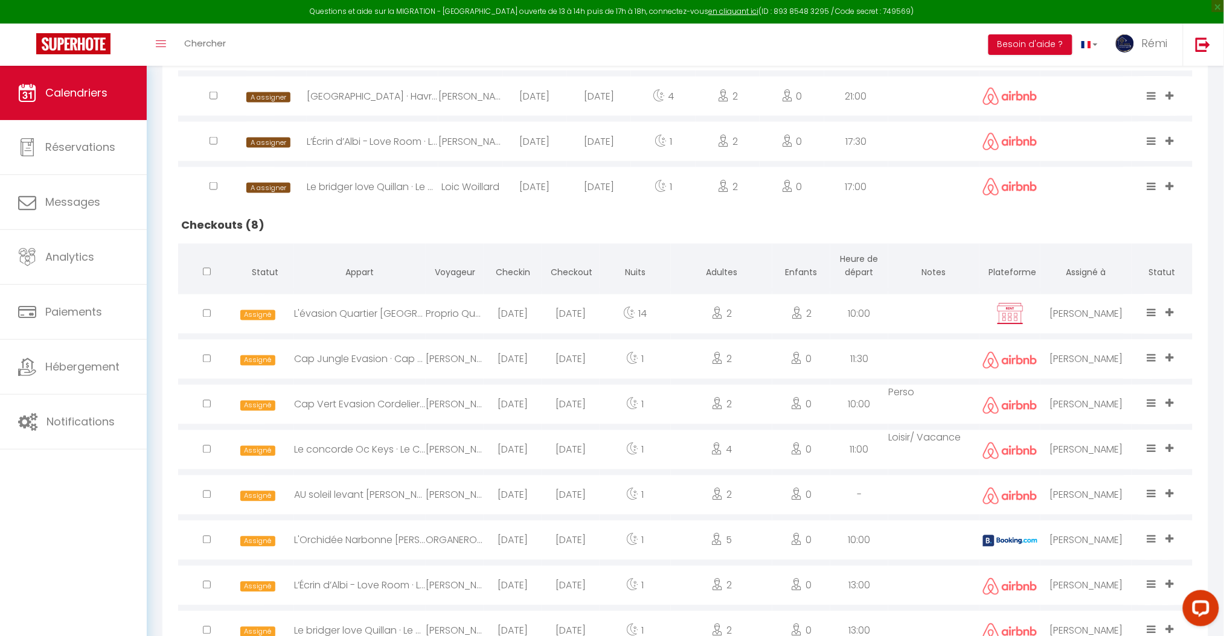
scroll to position [644, 0]
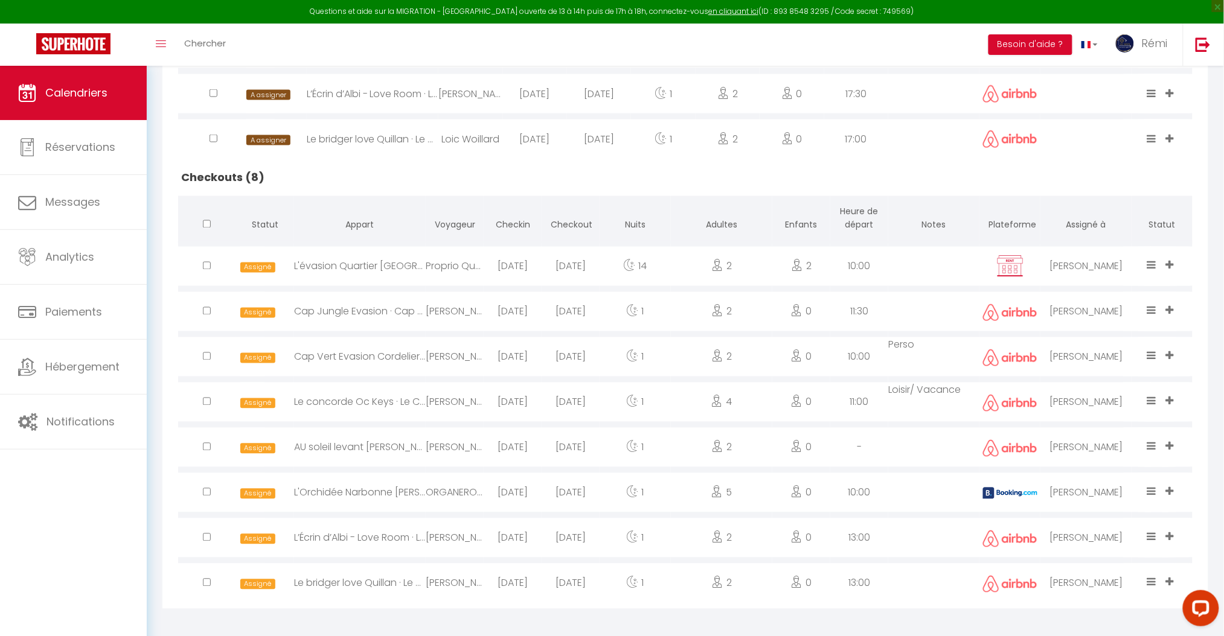
click at [1154, 260] on icon at bounding box center [1151, 265] width 9 height 10
click at [1091, 194] on li "Terminé" at bounding box center [1113, 200] width 95 height 23
click at [1155, 441] on icon at bounding box center [1151, 446] width 9 height 10
click at [1098, 378] on li "Terminé" at bounding box center [1113, 381] width 95 height 23
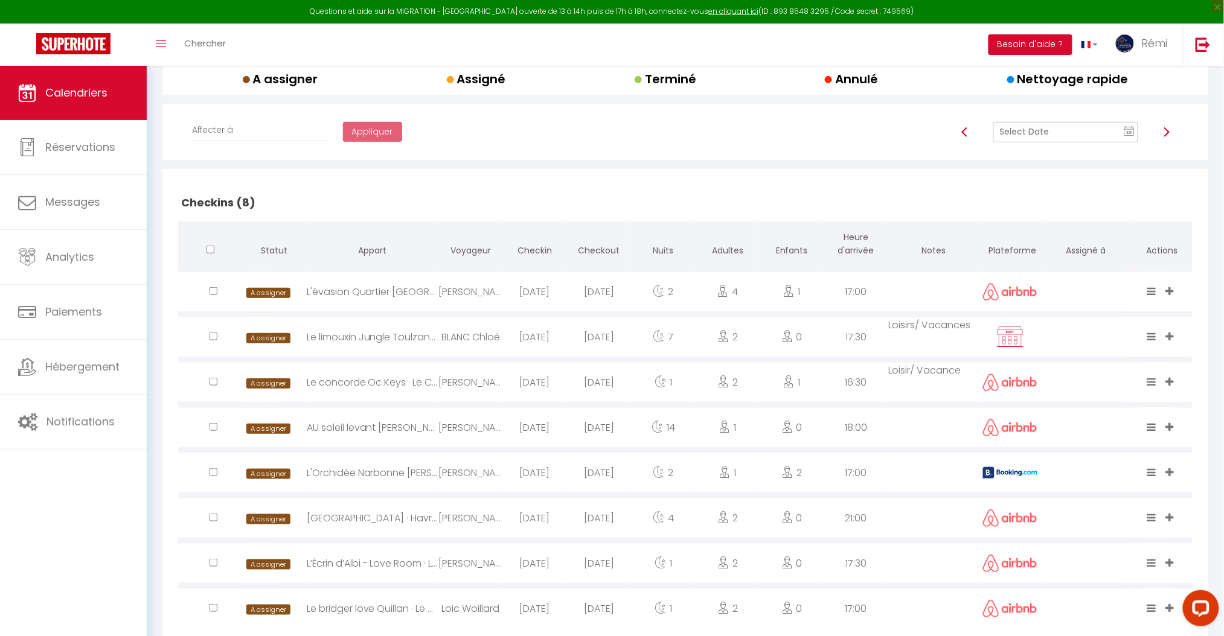
scroll to position [242, 0]
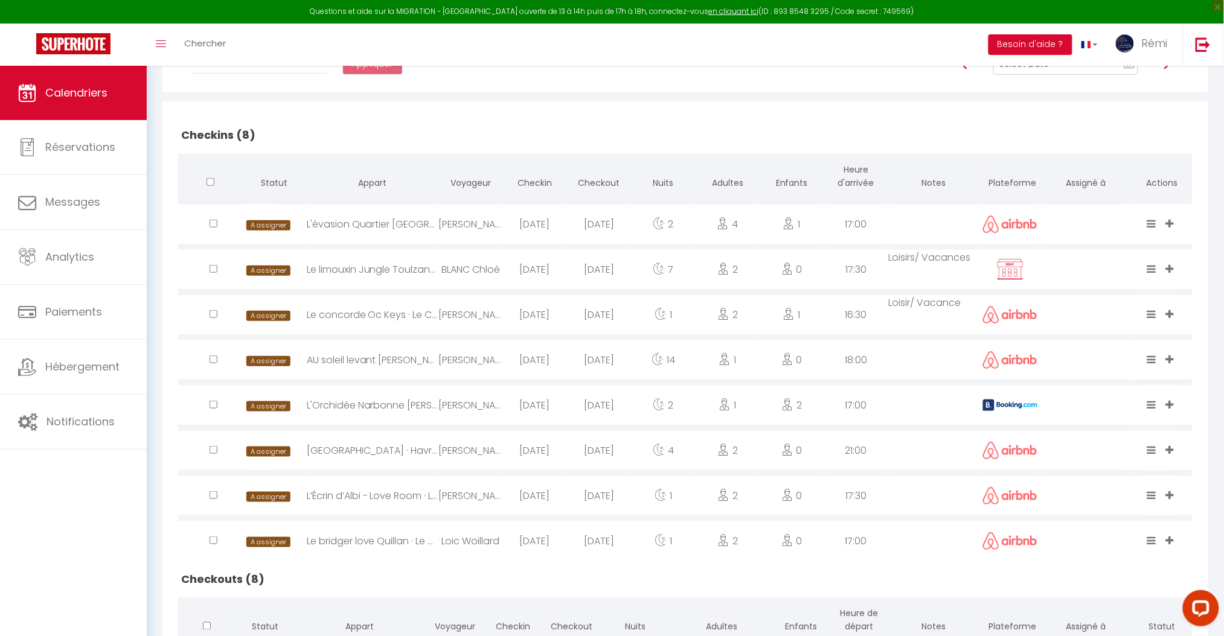
click at [405, 401] on div "L'Orchidée Narbonne [PERSON_NAME]*Terrasse*Parking gratuit*Oc Keys 030" at bounding box center [373, 405] width 132 height 39
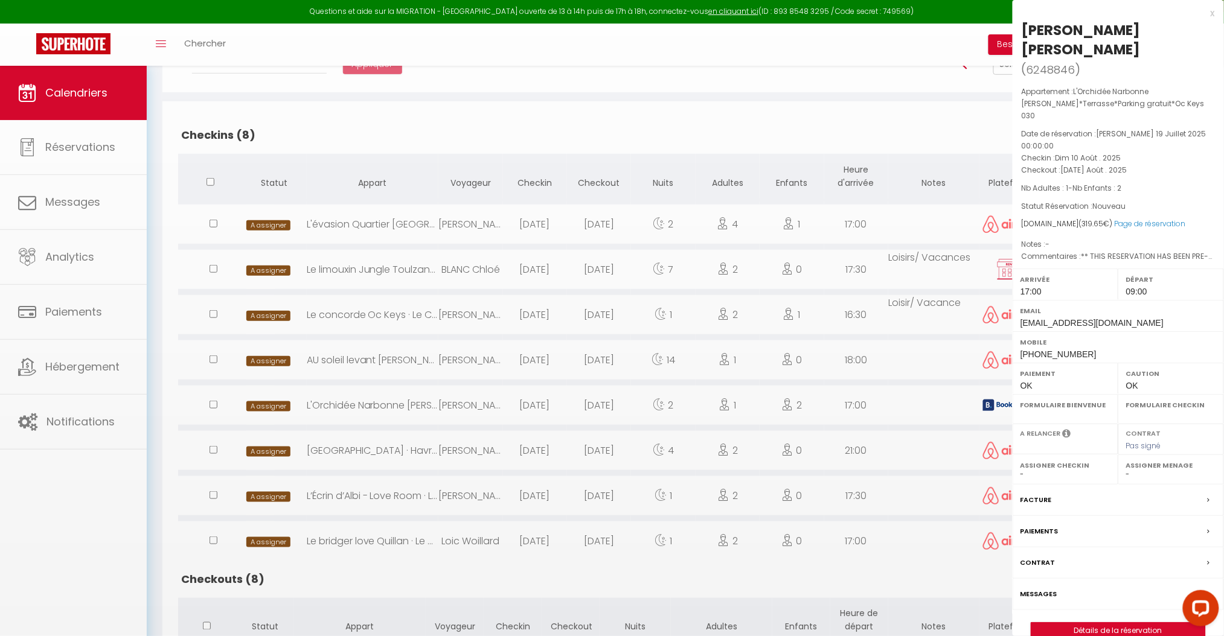
select select "0"
select select "1"
select select
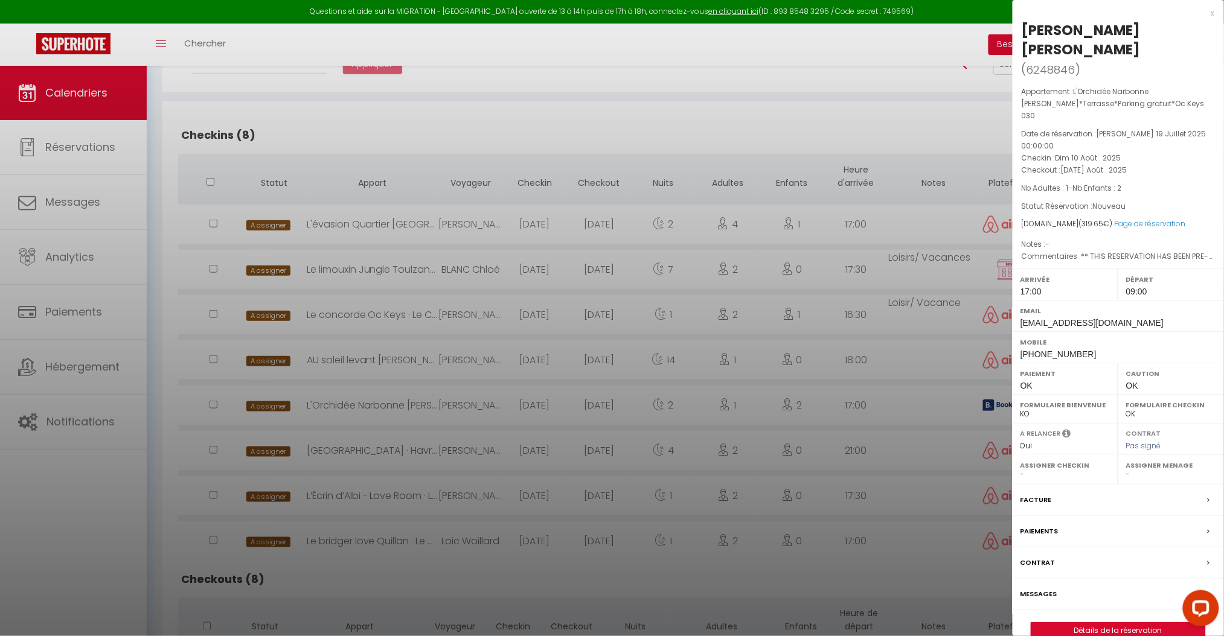
select select "18804"
click at [405, 401] on div at bounding box center [612, 318] width 1224 height 636
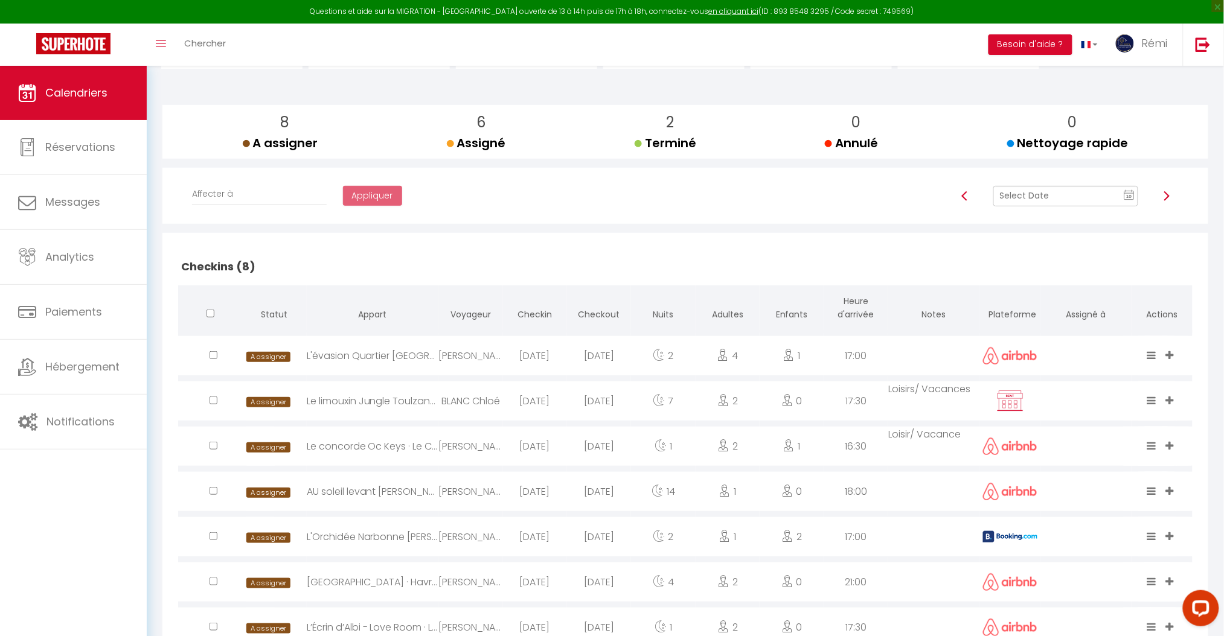
scroll to position [0, 0]
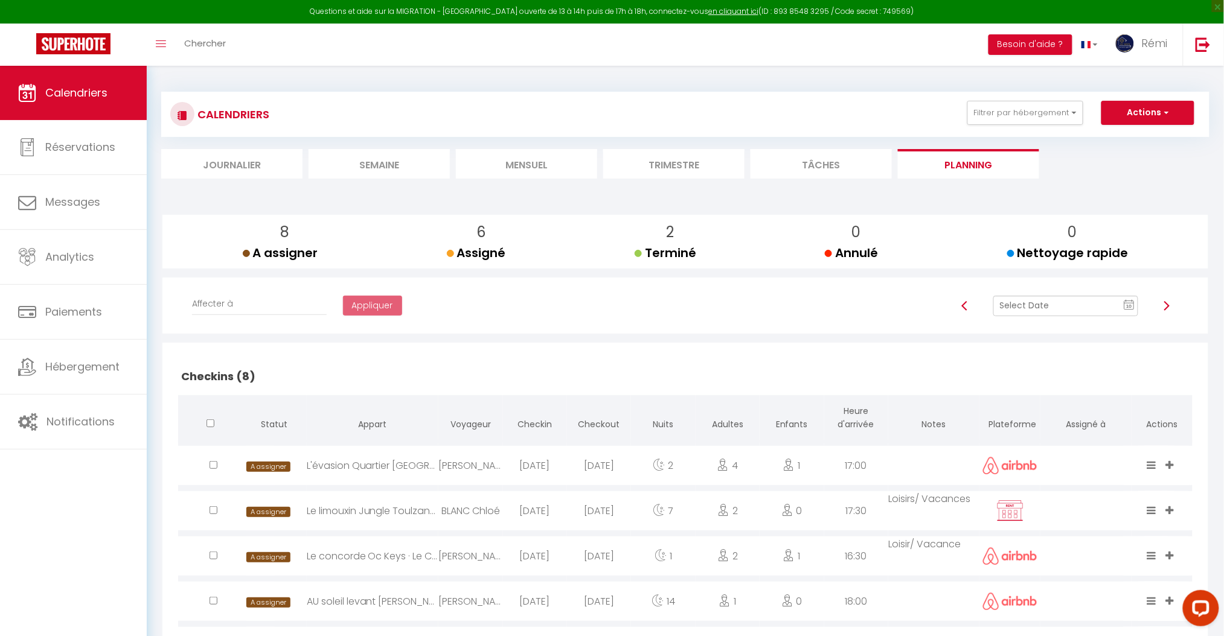
click at [515, 169] on li "Mensuel" at bounding box center [526, 164] width 141 height 30
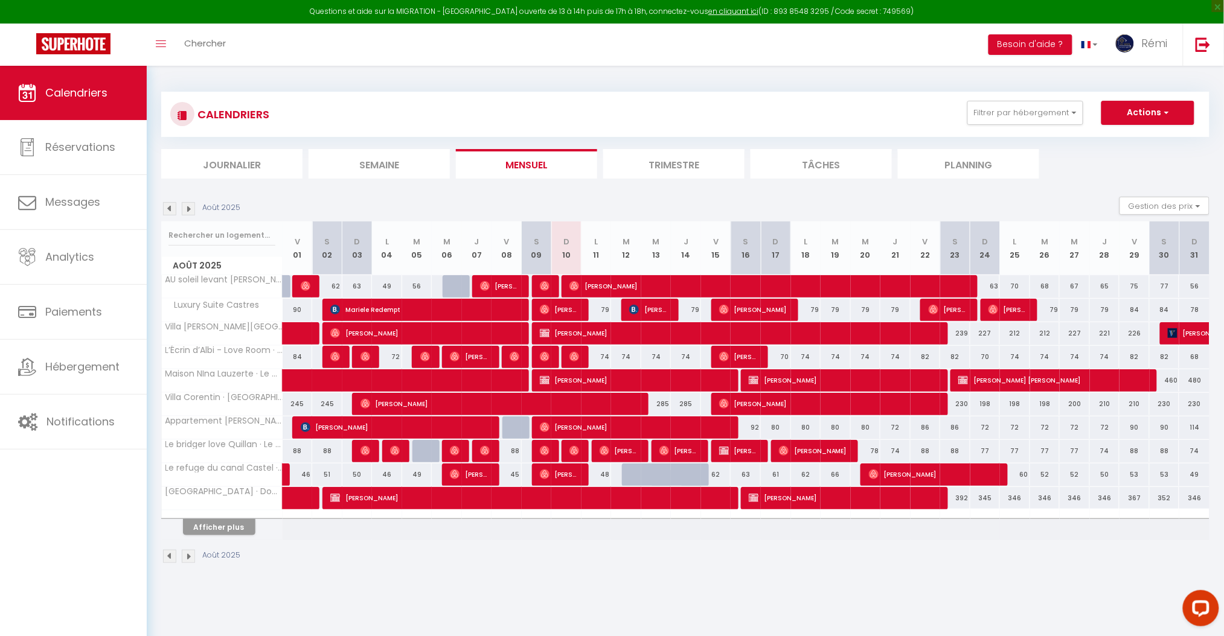
click at [963, 167] on li "Planning" at bounding box center [968, 164] width 141 height 30
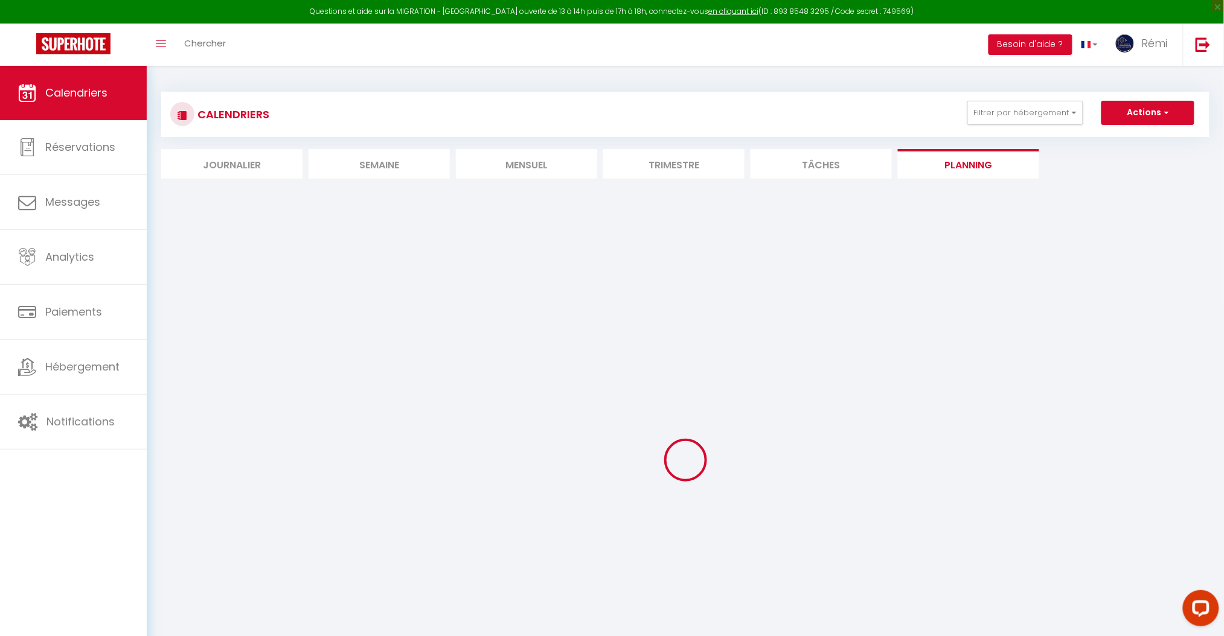
select select
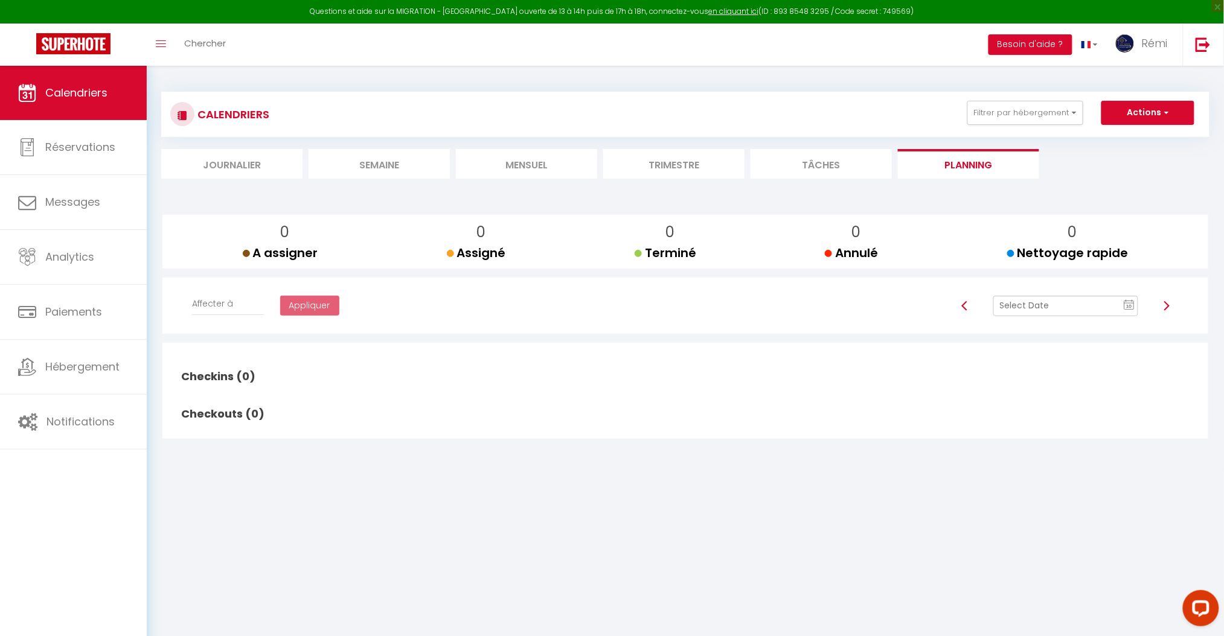
select select
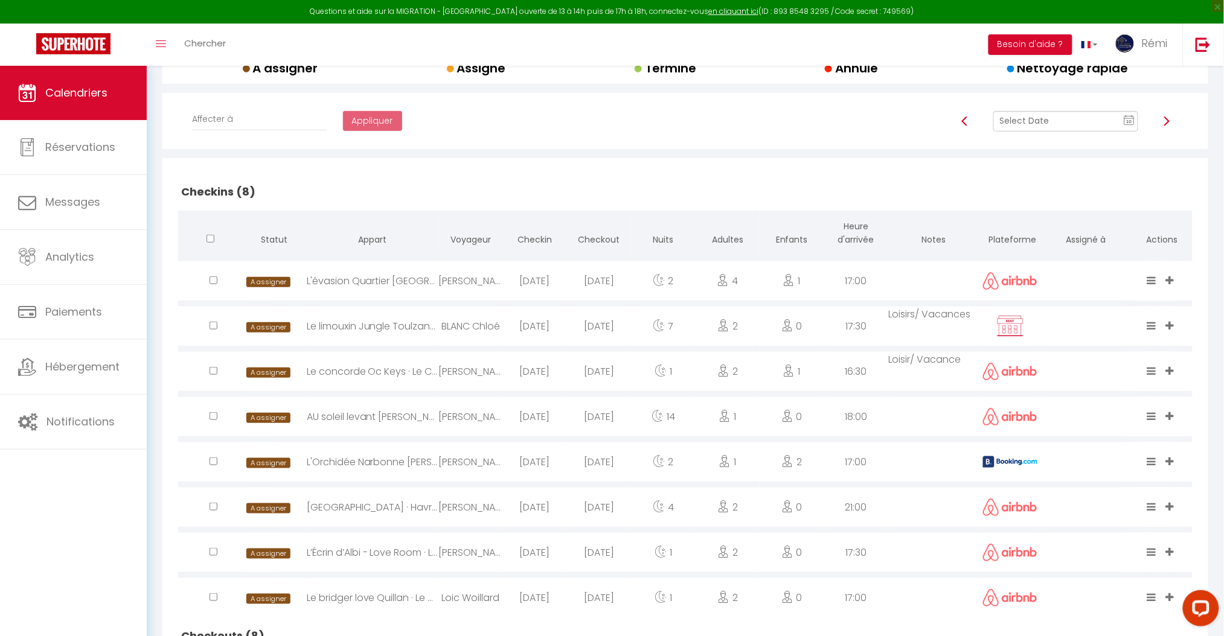
scroll to position [242, 0]
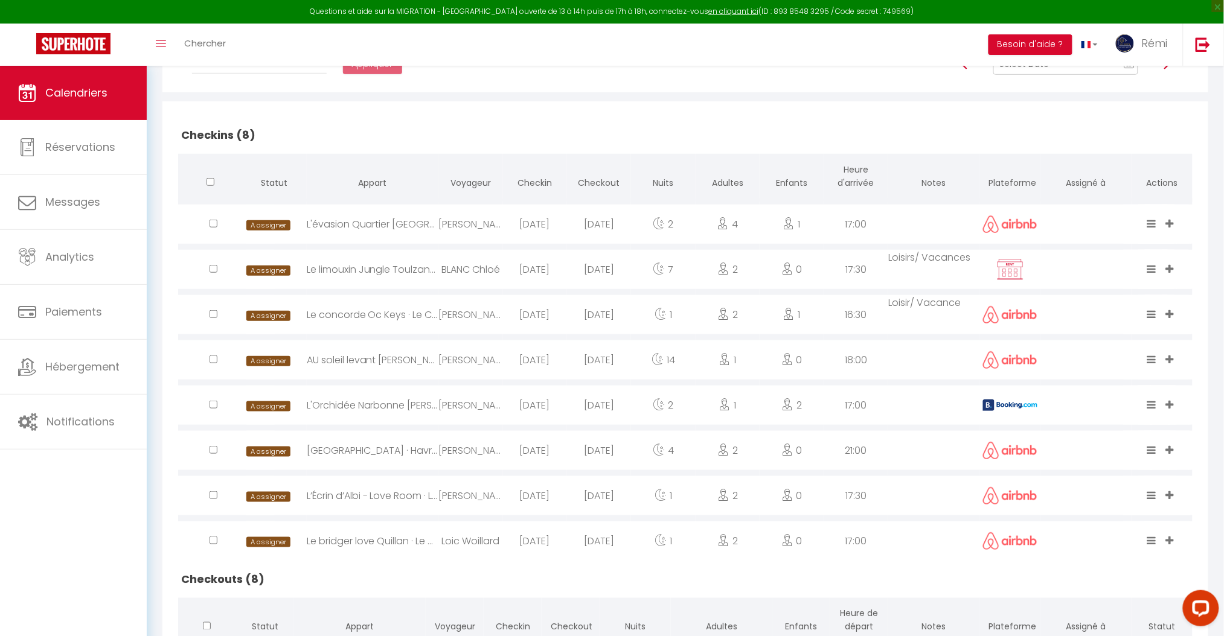
click at [402, 496] on div "L’Écrin d’Albi - Love Room · Love Room/[PERSON_NAME]/Tantra/Insolite/Romantique" at bounding box center [373, 495] width 132 height 39
select select "1"
select select "0"
select select "1"
select select
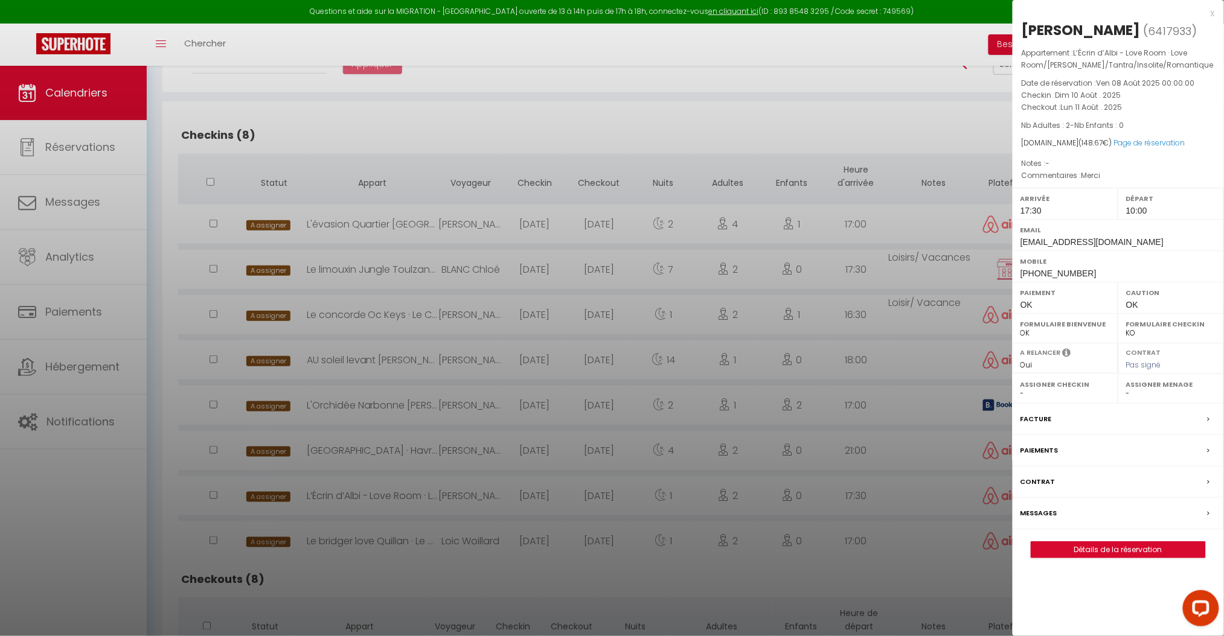
select select "43649"
click at [1146, 555] on link "Détails de la réservation" at bounding box center [1118, 550] width 174 height 16
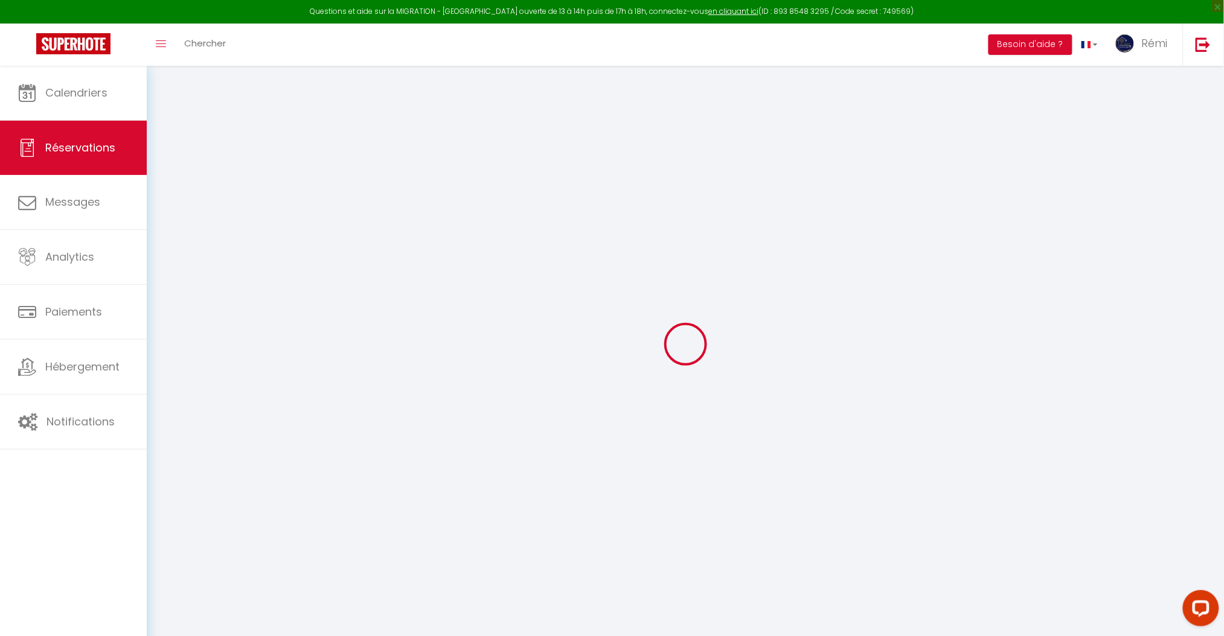
select select
checkbox input "false"
select select
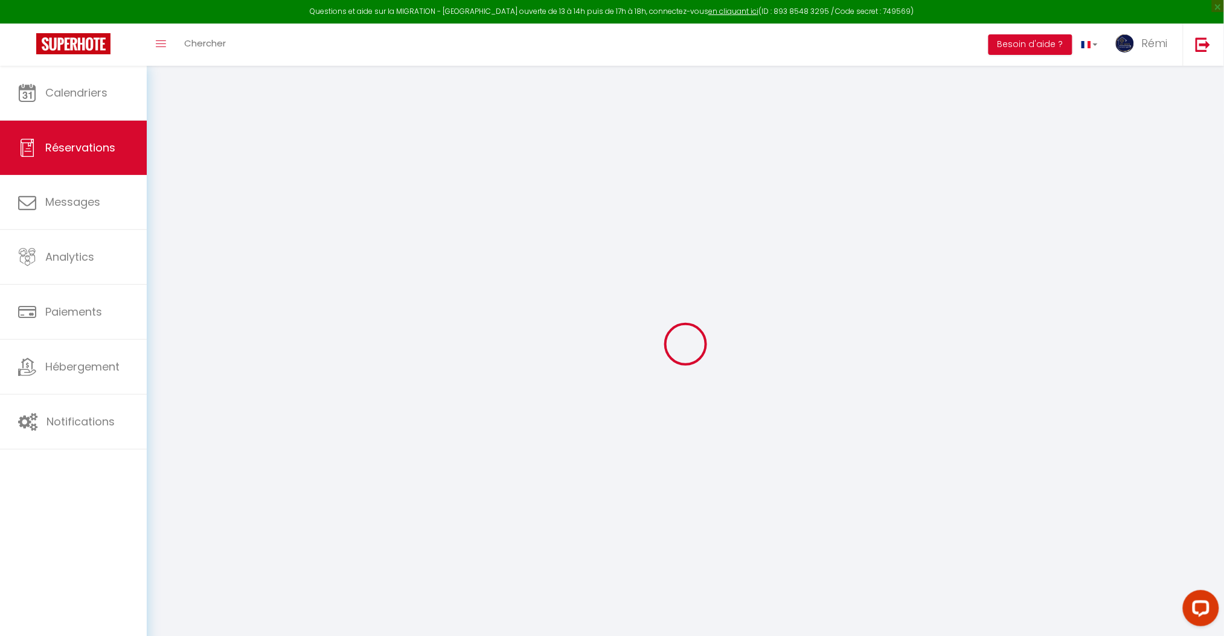
select select
checkbox input "false"
type textarea "Merci"
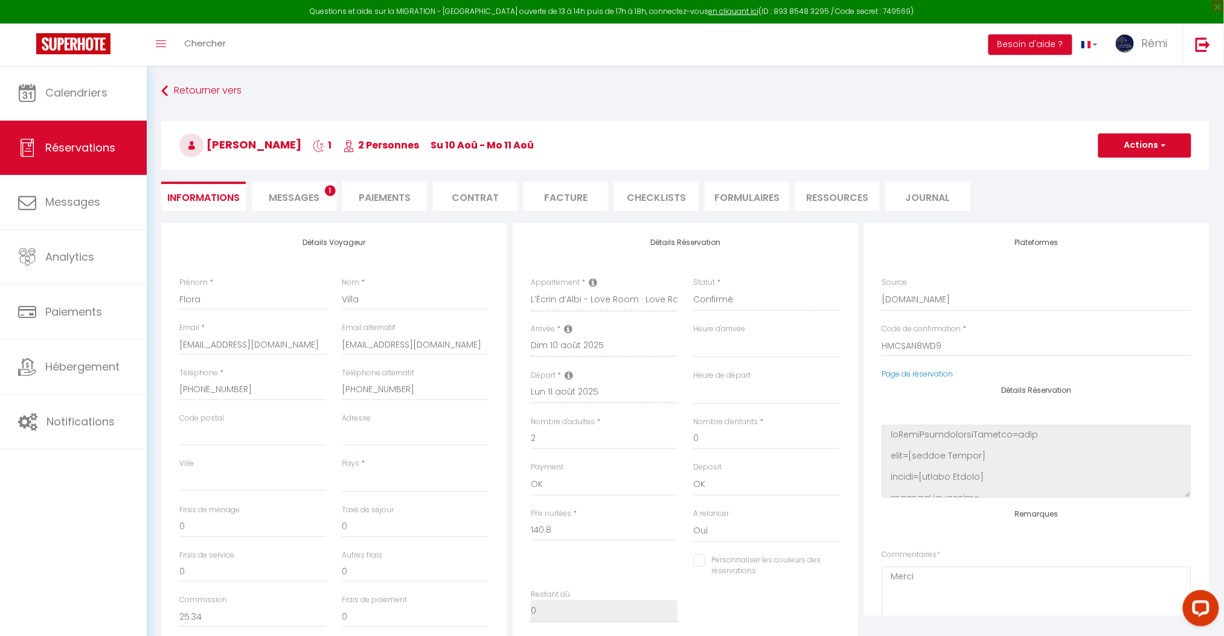
select select
type input "7.87"
select select
checkbox input "false"
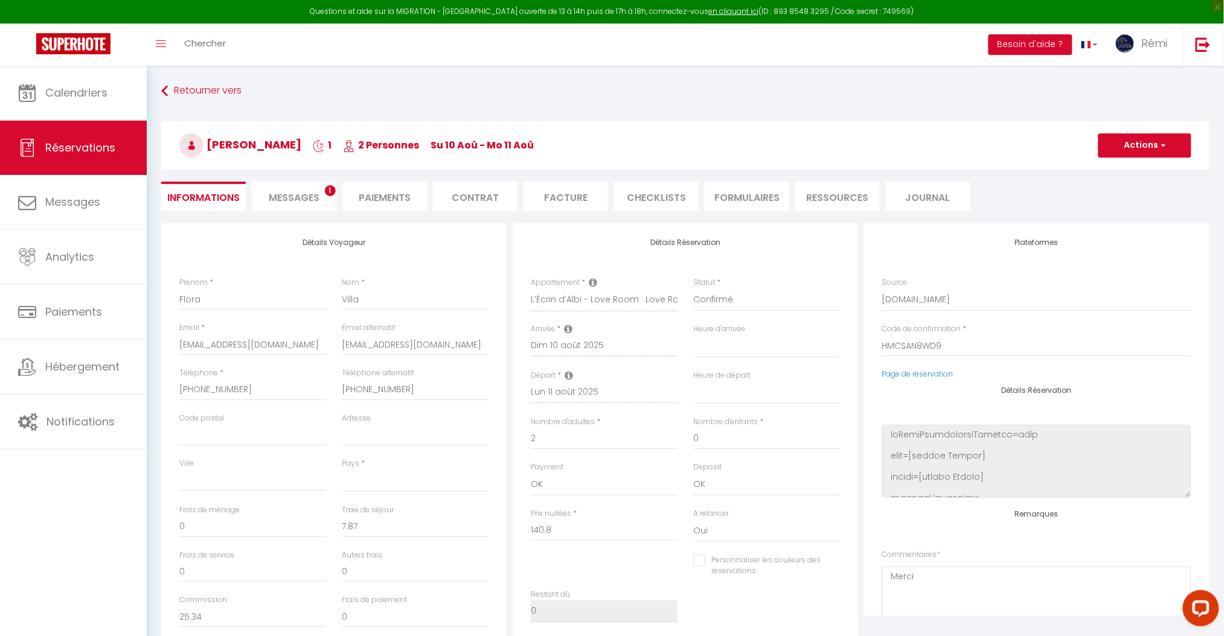
select select
checkbox input "false"
select select "17:30"
select select "10:00"
click at [564, 194] on li "Facture" at bounding box center [566, 197] width 85 height 30
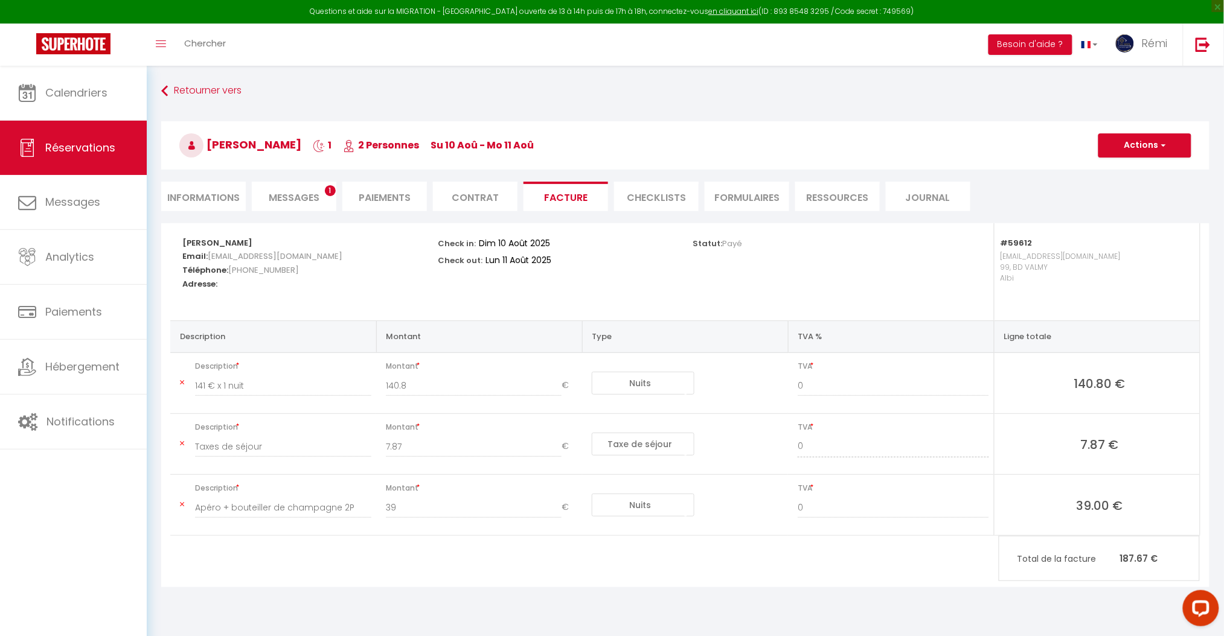
click at [402, 200] on li "Paiements" at bounding box center [384, 197] width 85 height 30
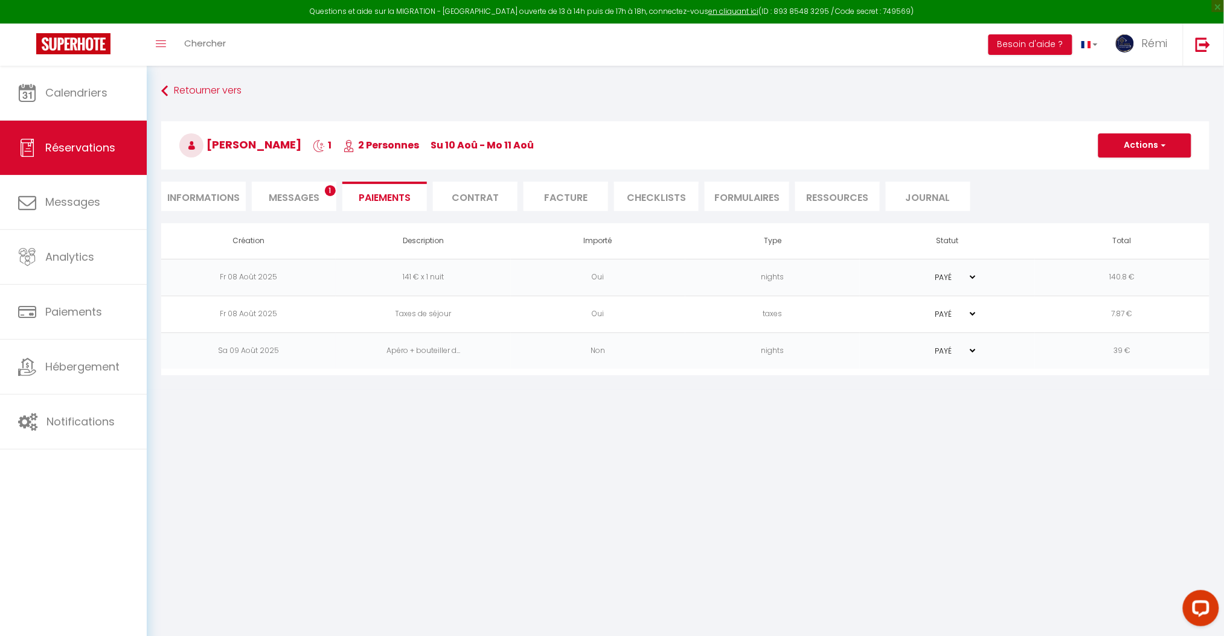
click at [696, 435] on body "Questions et aide sur la MIGRATION - [GEOGRAPHIC_DATA] ouverte de 13 à 14h puis…" at bounding box center [612, 384] width 1224 height 636
click at [272, 193] on span "Messages" at bounding box center [294, 198] width 51 height 14
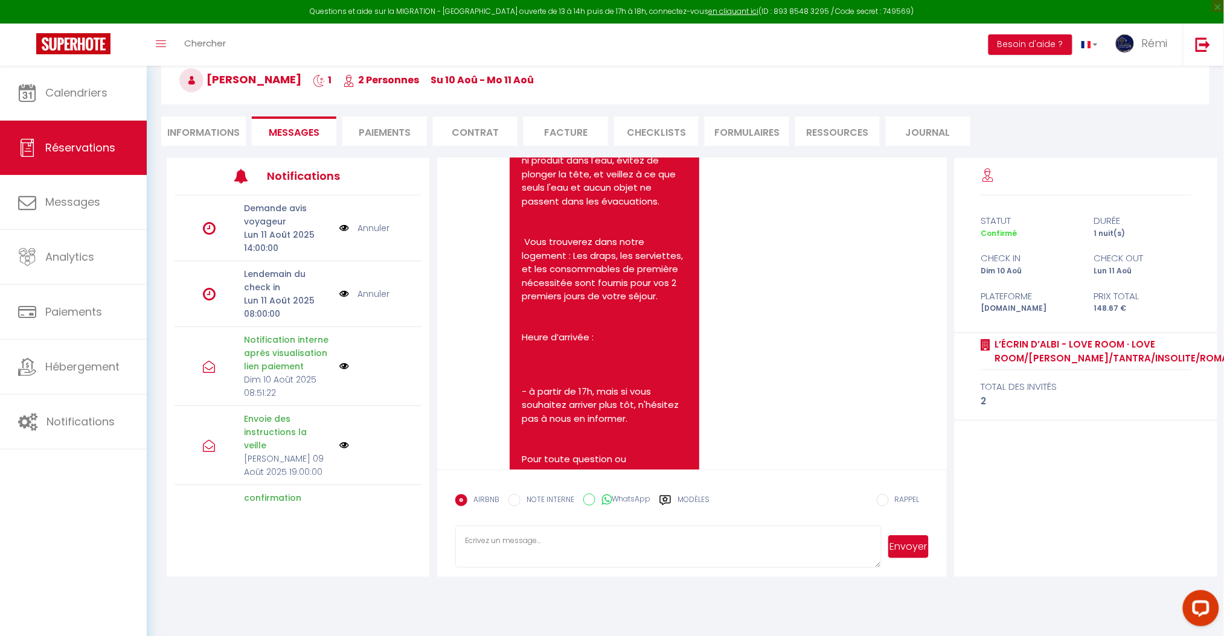
scroll to position [6712, 0]
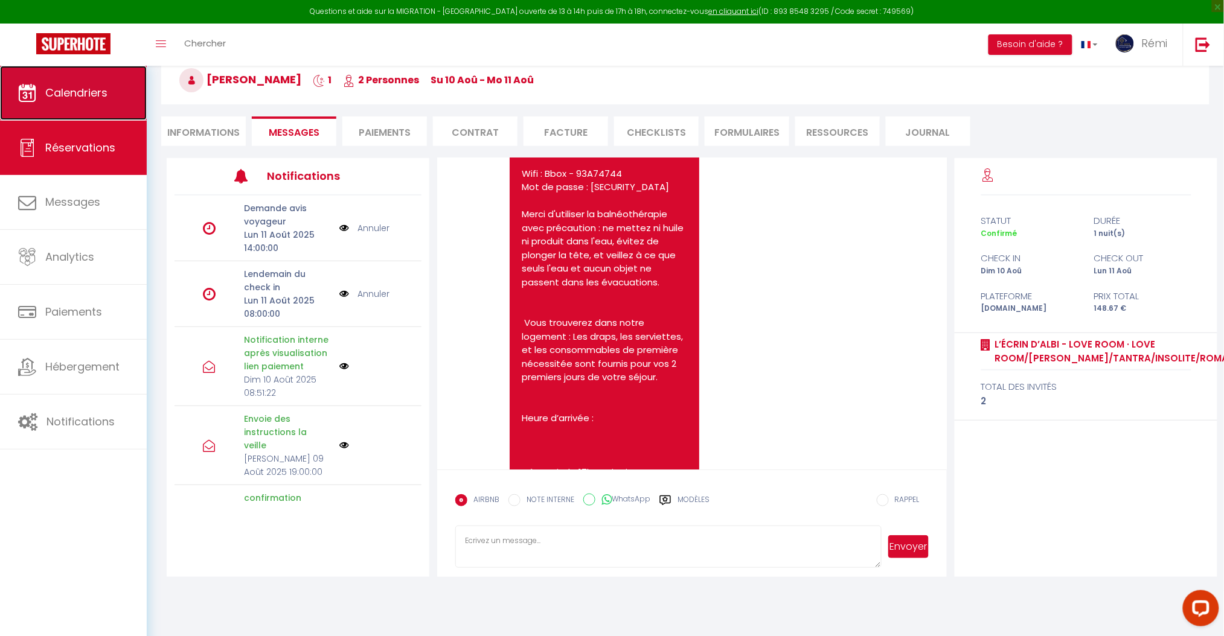
click at [77, 92] on span "Calendriers" at bounding box center [76, 92] width 62 height 15
